Goal: Task Accomplishment & Management: Use online tool/utility

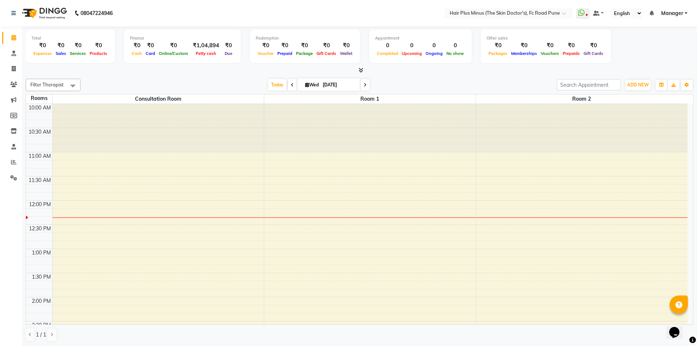
scroll to position [49, 0]
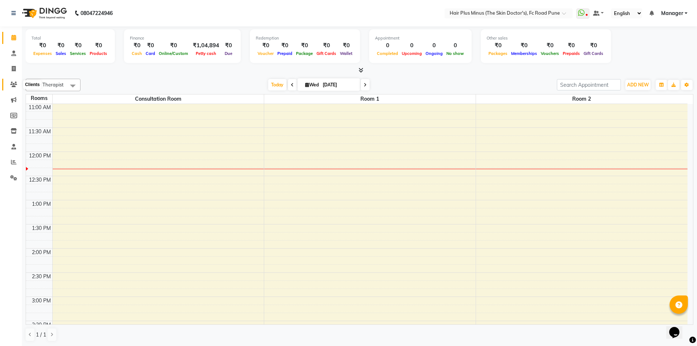
click at [12, 84] on icon at bounding box center [13, 84] width 7 height 5
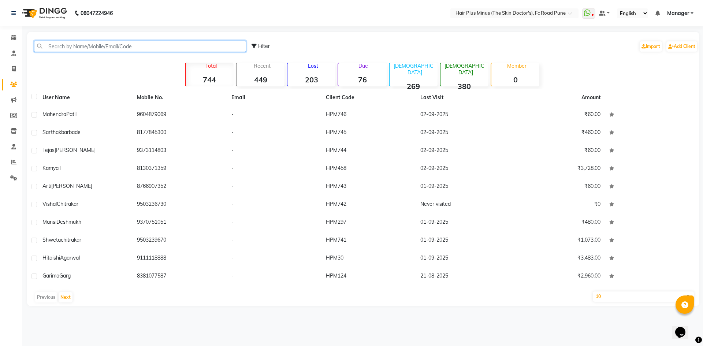
click at [74, 47] on input "text" at bounding box center [140, 46] width 212 height 11
paste input "9422887070"
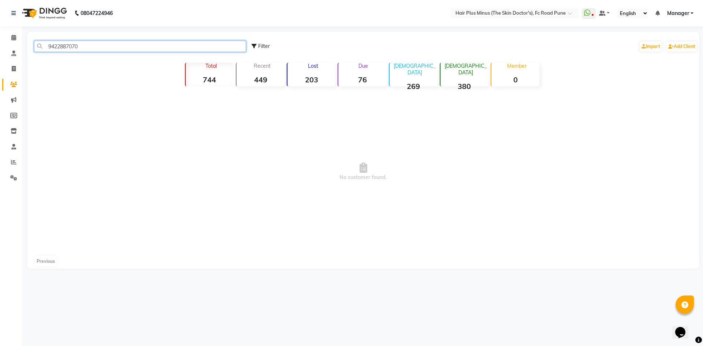
drag, startPoint x: 84, startPoint y: 48, endPoint x: 1, endPoint y: 132, distance: 118.2
click at [1, 133] on app-home "08047224946 Select Location × Hair Plus Minus (The Skin Doctor's), Fc Road Pune…" at bounding box center [351, 140] width 703 height 280
paste input "356769752"
drag, startPoint x: 99, startPoint y: 44, endPoint x: 0, endPoint y: 66, distance: 101.5
click at [0, 66] on app-home "08047224946 Select Location × Hair Plus Minus (The Skin Doctor's), Fc Road Pune…" at bounding box center [351, 140] width 703 height 280
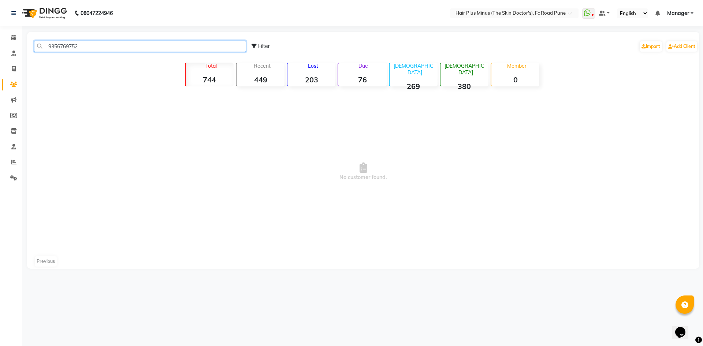
paste input "853020482"
type input "8530204822"
drag, startPoint x: 89, startPoint y: 45, endPoint x: 0, endPoint y: 71, distance: 93.2
click at [0, 71] on app-home "08047224946 Select Location × Hair Plus Minus (The Skin Doctor's), Fc Road Pune…" at bounding box center [351, 140] width 703 height 280
